Goal: Task Accomplishment & Management: Use online tool/utility

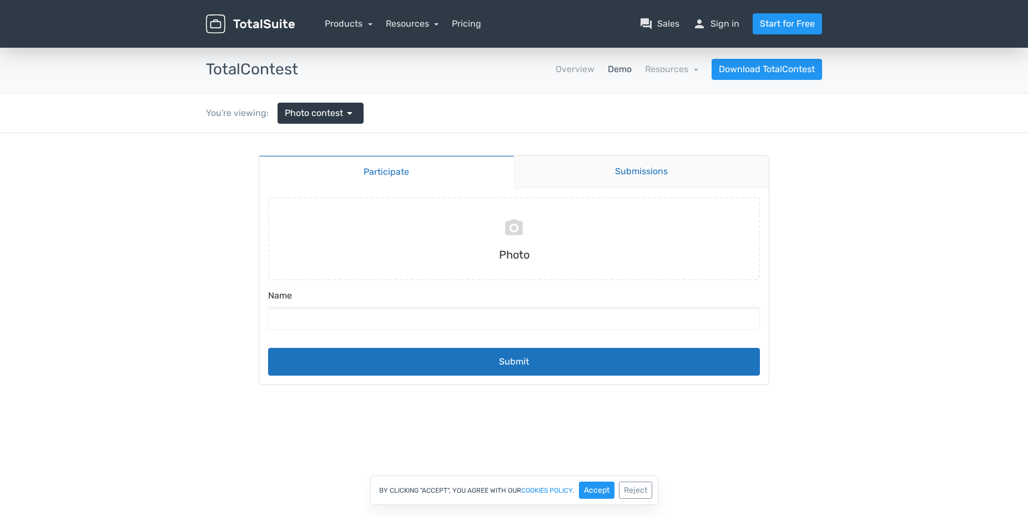
click at [643, 164] on link "Submissions" at bounding box center [641, 172] width 255 height 32
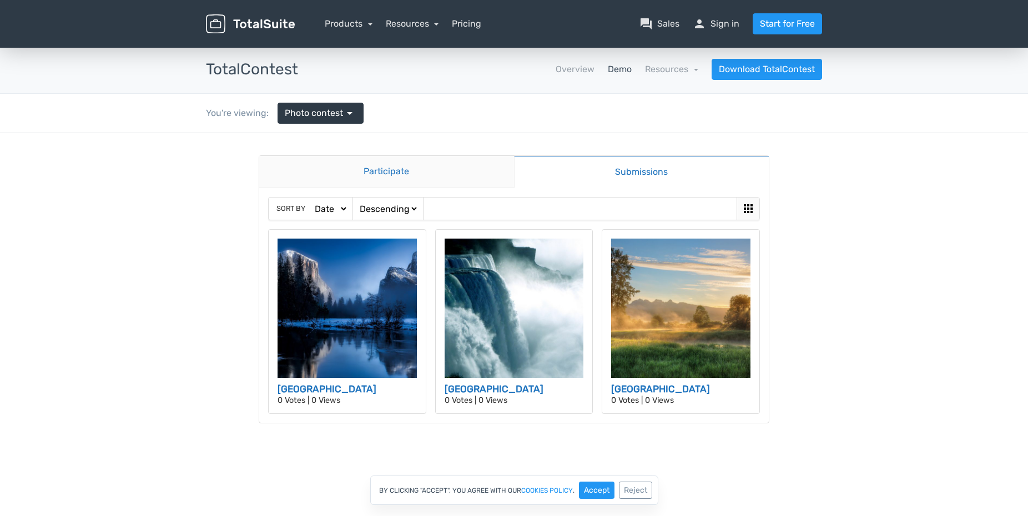
click at [378, 177] on link "Participate" at bounding box center [386, 172] width 255 height 32
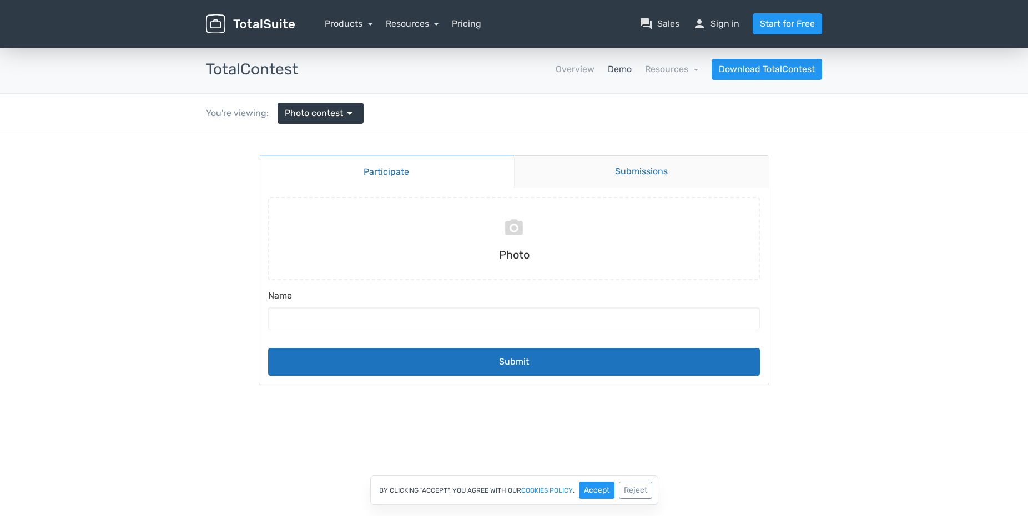
click at [662, 170] on link "Submissions" at bounding box center [641, 172] width 255 height 32
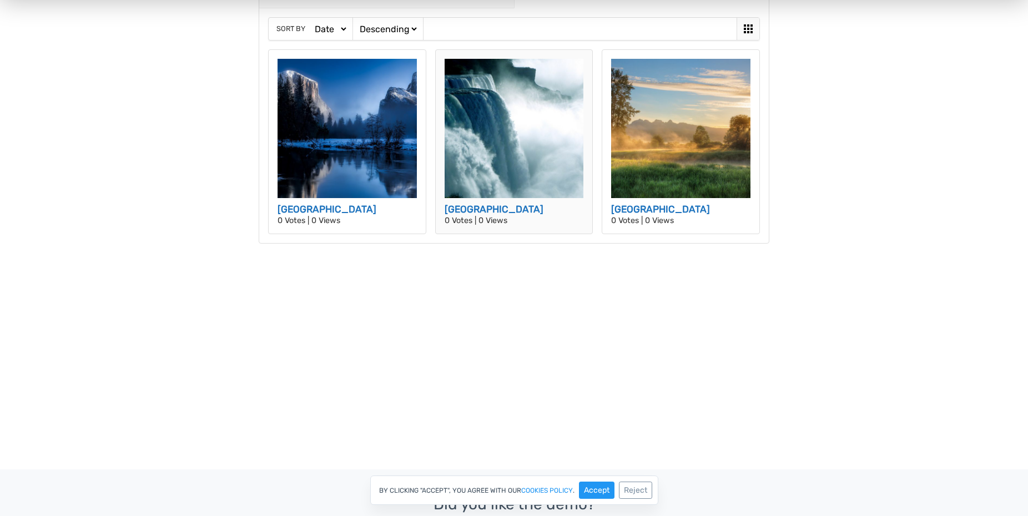
scroll to position [120, 0]
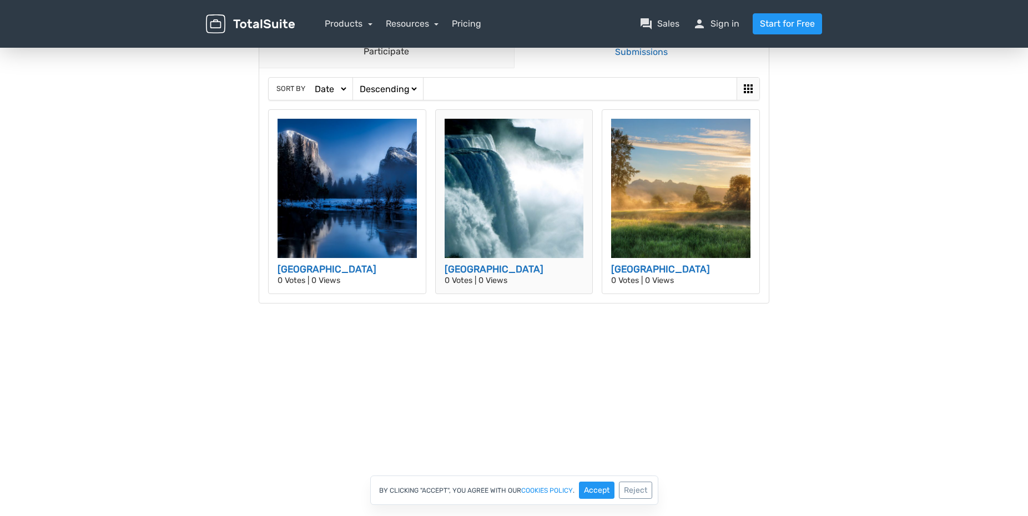
click at [507, 221] on img at bounding box center [514, 188] width 139 height 139
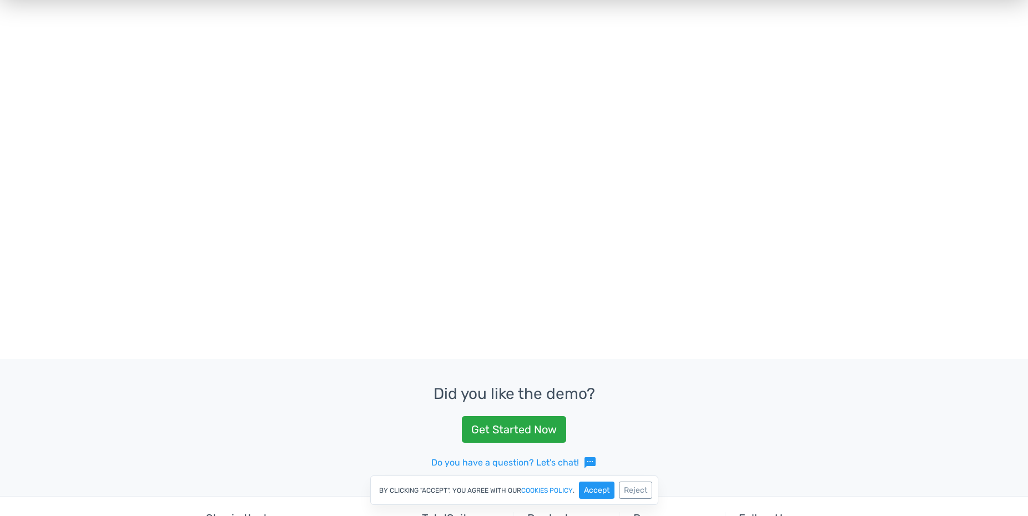
scroll to position [360, 0]
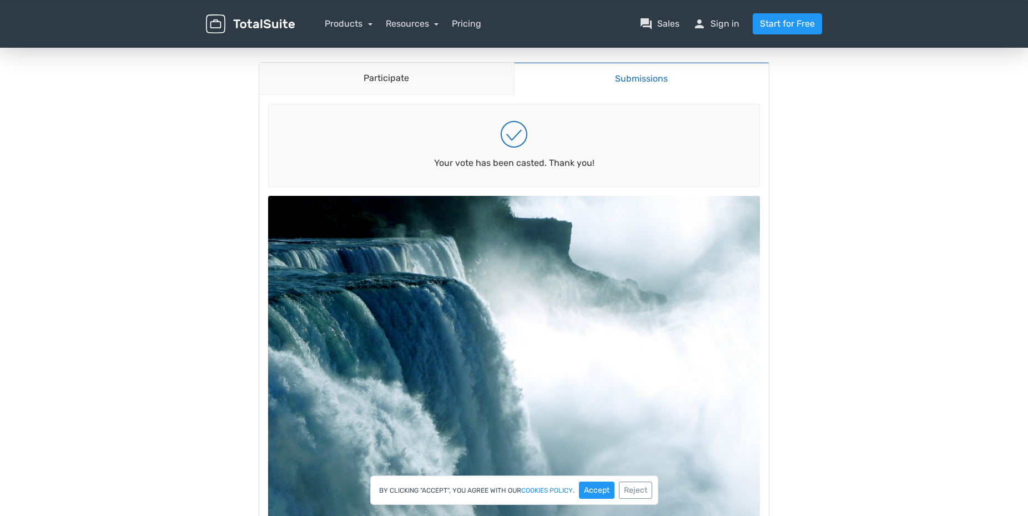
scroll to position [240, 0]
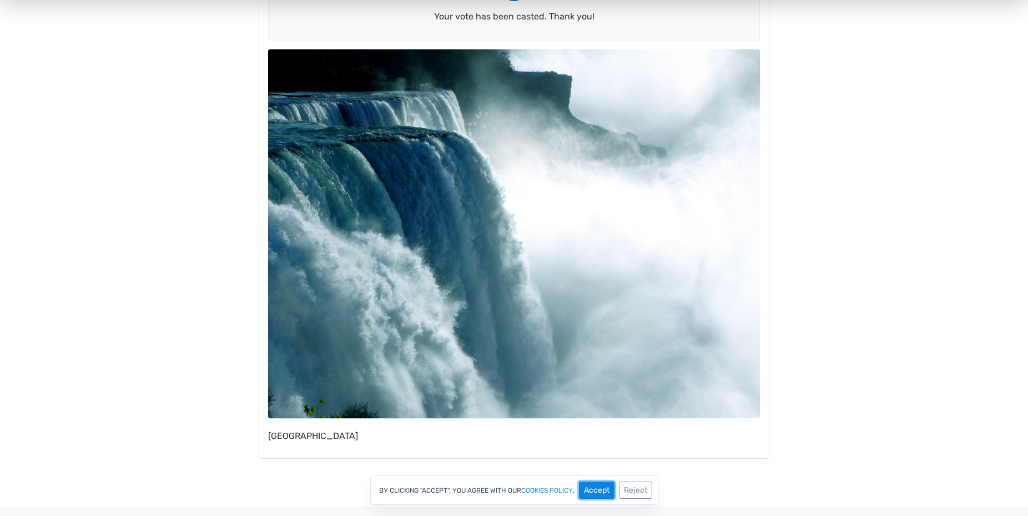
click at [598, 490] on button "Accept" at bounding box center [597, 490] width 36 height 17
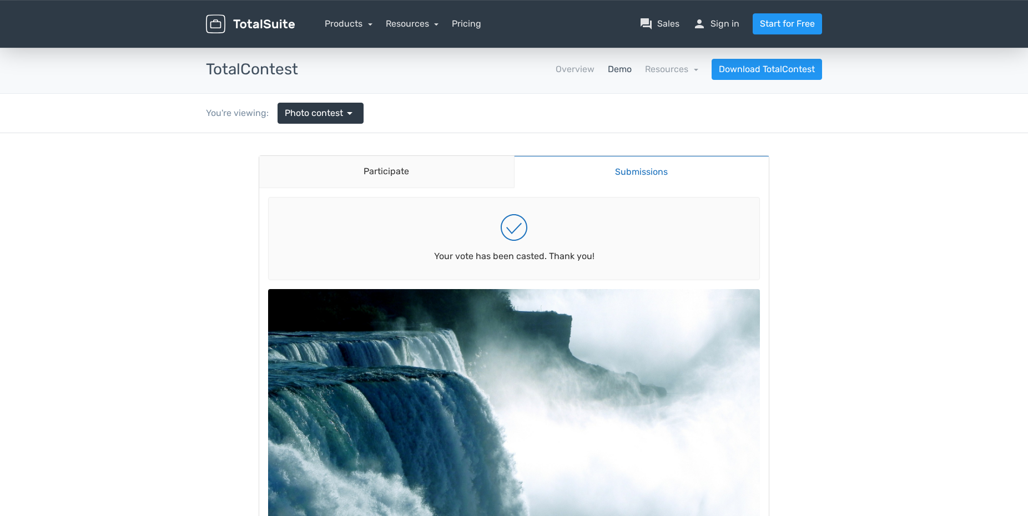
scroll to position [0, 0]
click at [406, 172] on link "Participate" at bounding box center [386, 172] width 255 height 32
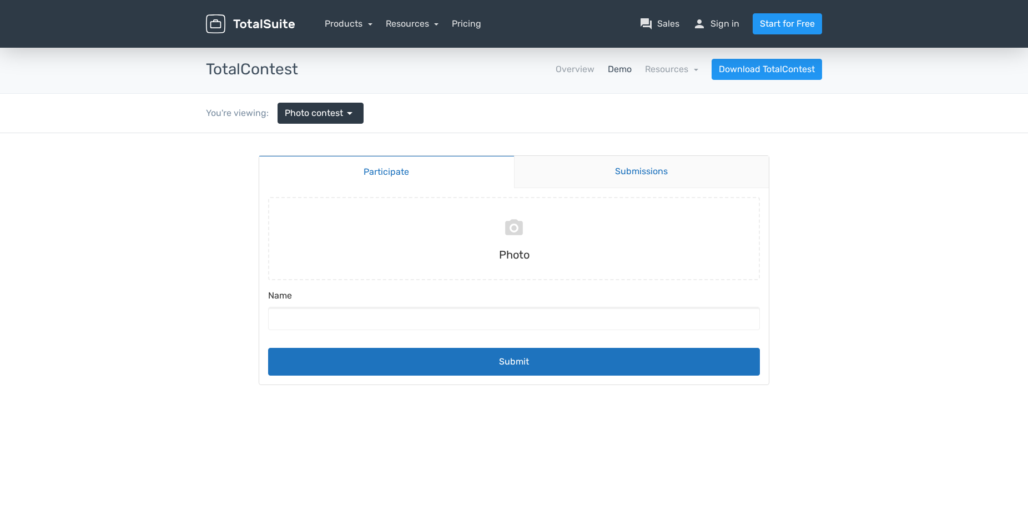
click at [639, 172] on link "Submissions" at bounding box center [641, 172] width 255 height 32
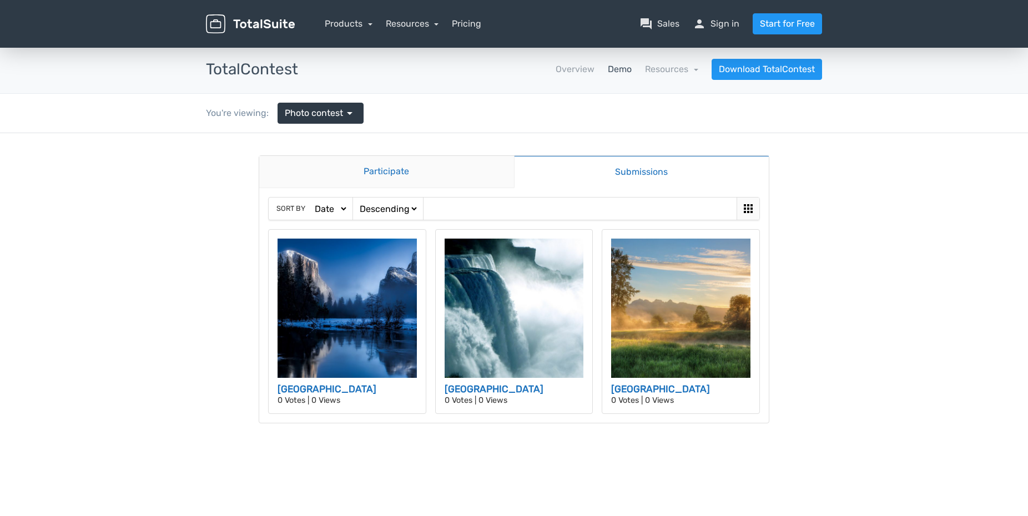
click at [360, 179] on link "Participate" at bounding box center [386, 172] width 255 height 32
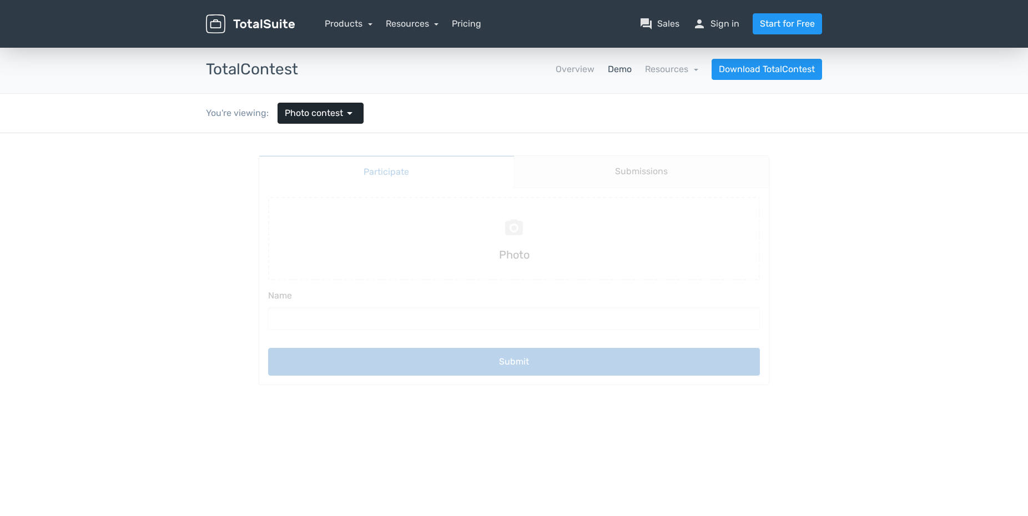
click at [355, 117] on span "arrow_drop_down" at bounding box center [349, 113] width 13 height 13
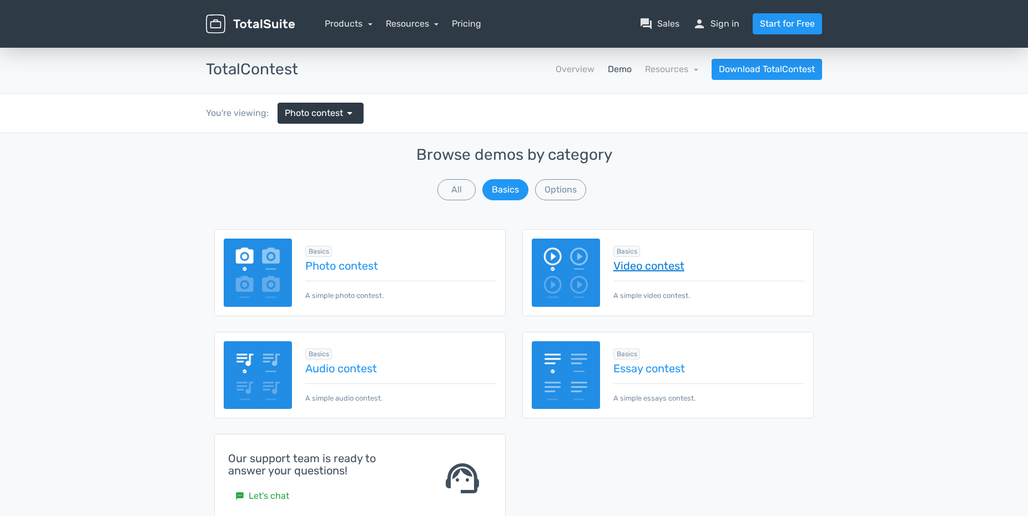
click at [658, 268] on link "Video contest" at bounding box center [708, 266] width 191 height 12
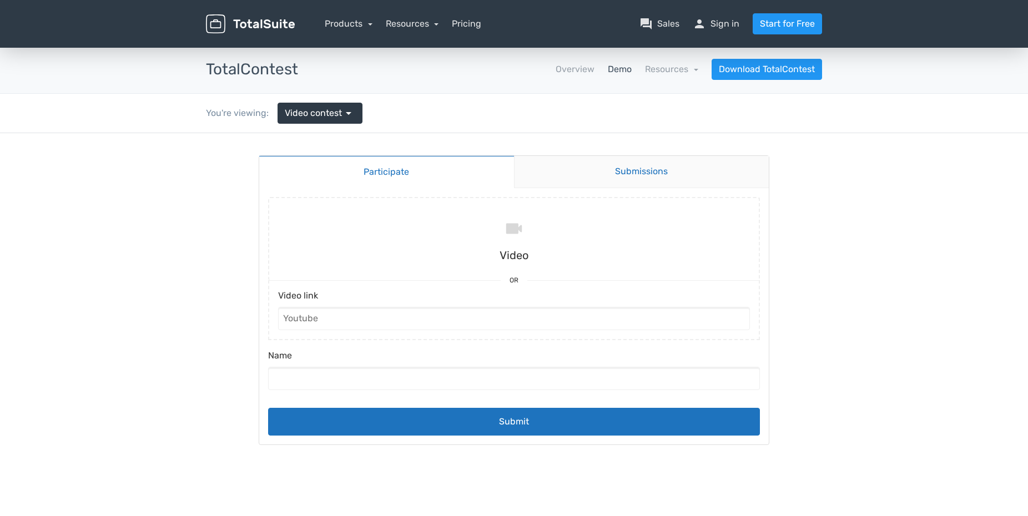
click at [631, 174] on link "Submissions" at bounding box center [641, 172] width 255 height 32
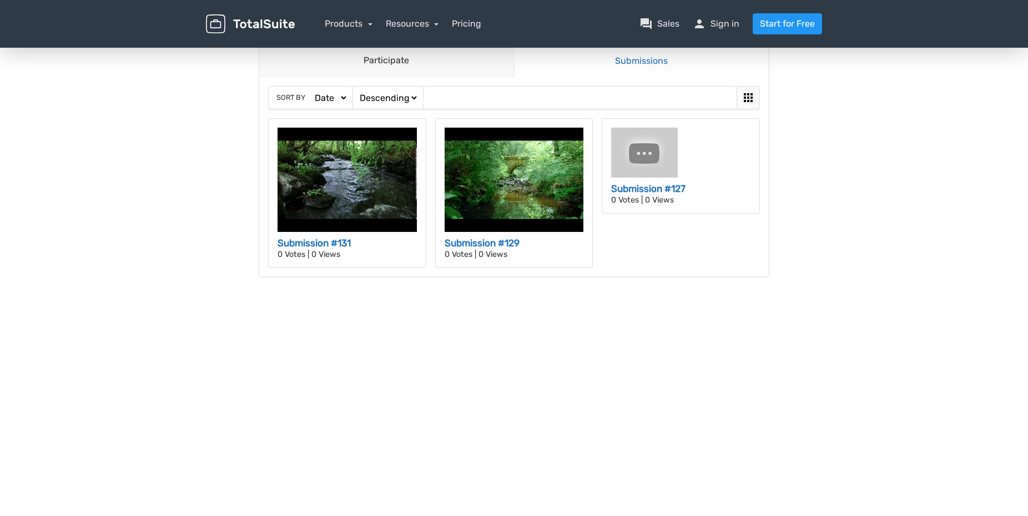
scroll to position [120, 0]
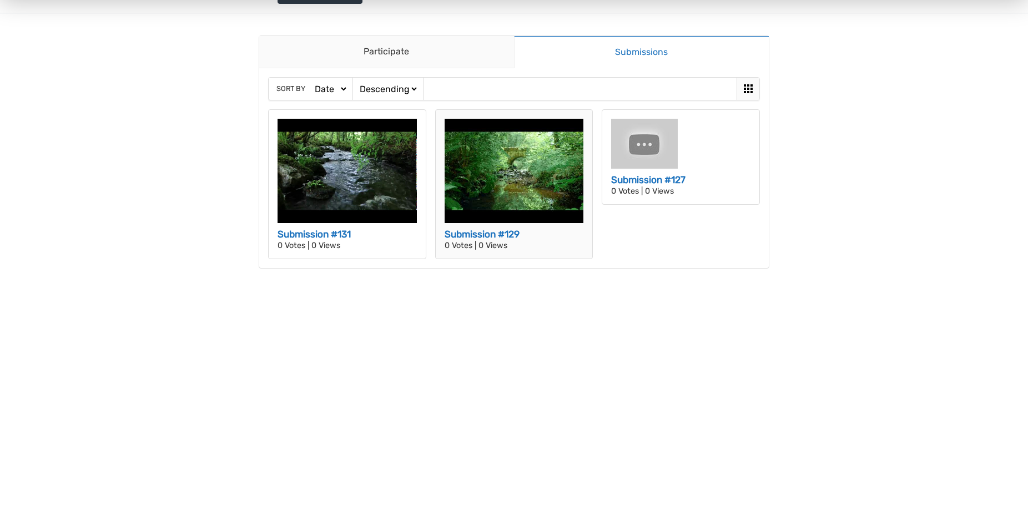
click at [505, 180] on img at bounding box center [514, 171] width 139 height 104
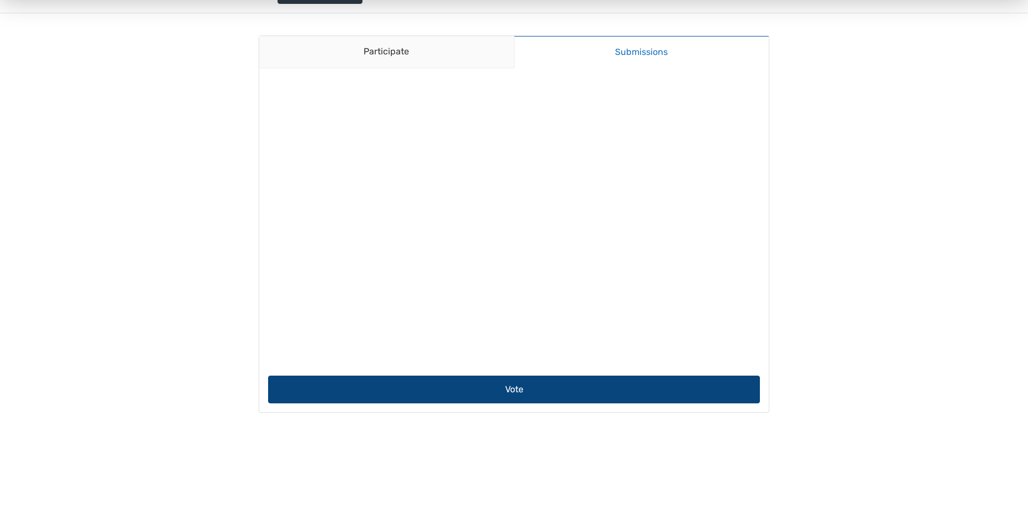
click at [518, 392] on button "Vote" at bounding box center [514, 390] width 492 height 28
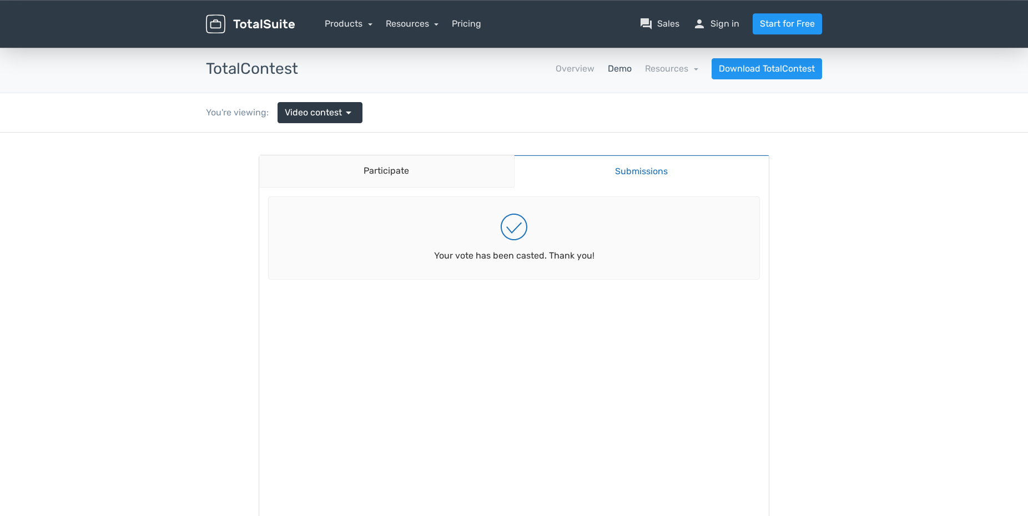
scroll to position [0, 0]
click at [403, 171] on link "Participate" at bounding box center [386, 172] width 255 height 32
